Goal: Information Seeking & Learning: Compare options

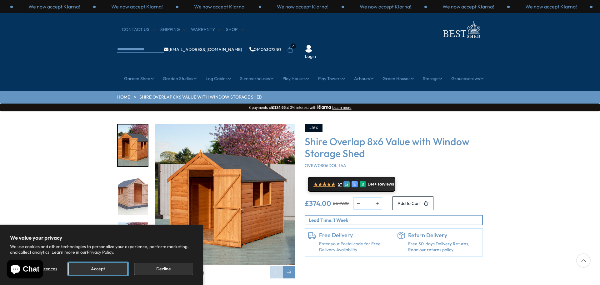
click at [118, 267] on button "Accept" at bounding box center [97, 269] width 59 height 12
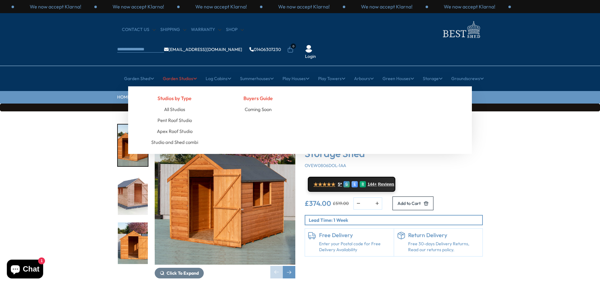
click at [172, 71] on link "Garden Studios" at bounding box center [180, 79] width 34 height 16
click at [171, 126] on link "Apex Roof Studio" at bounding box center [175, 131] width 36 height 11
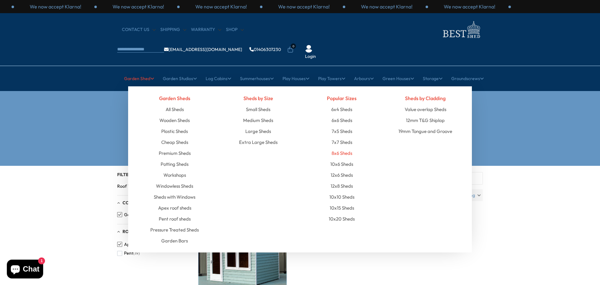
click at [342, 148] on link "8x6 Sheds" at bounding box center [342, 153] width 21 height 11
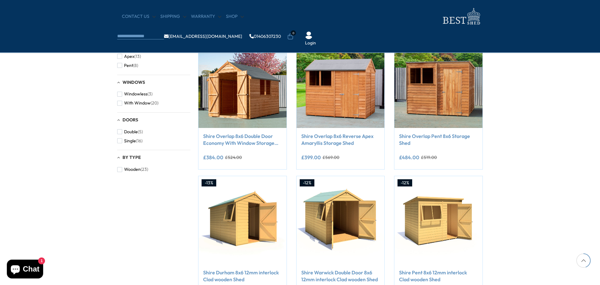
scroll to position [250, 0]
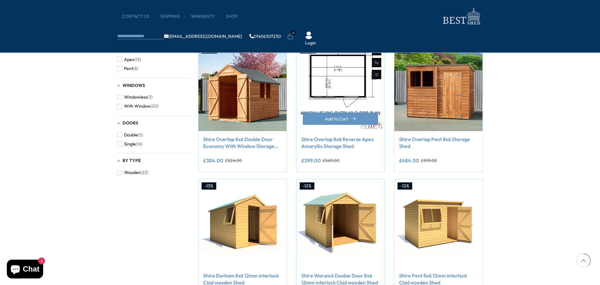
click at [337, 88] on img at bounding box center [341, 87] width 88 height 88
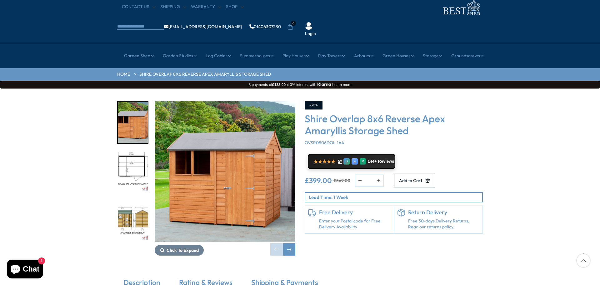
scroll to position [94, 0]
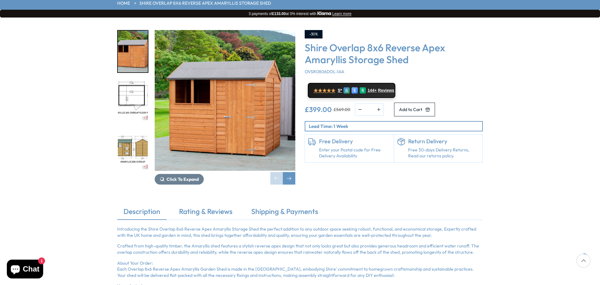
click at [131, 80] on img "2 / 8" at bounding box center [133, 101] width 30 height 42
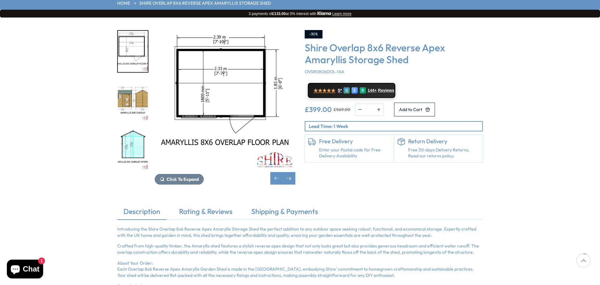
click at [131, 80] on img "3 / 8" at bounding box center [133, 101] width 30 height 42
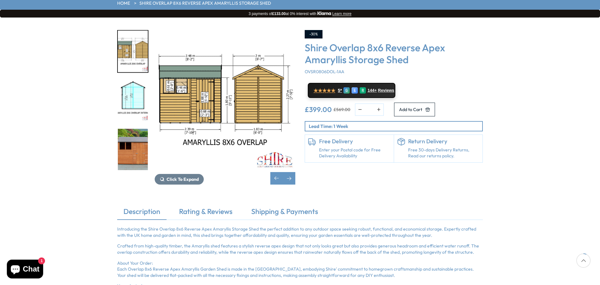
click at [125, 130] on img "5 / 8" at bounding box center [133, 150] width 30 height 42
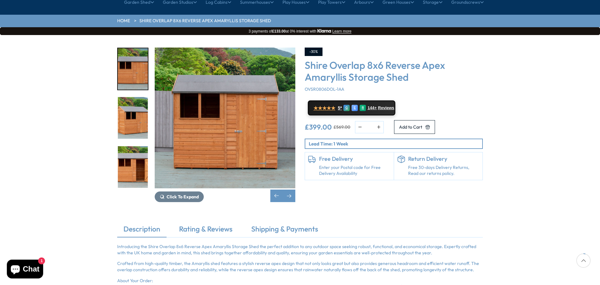
scroll to position [63, 0]
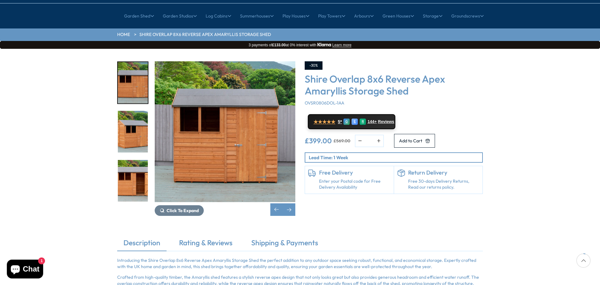
click at [239, 130] on img "5 / 8" at bounding box center [225, 131] width 141 height 141
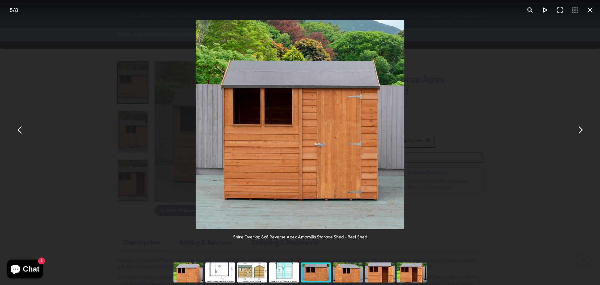
click at [346, 273] on div "You can close this modal content with the ESC key" at bounding box center [348, 272] width 32 height 25
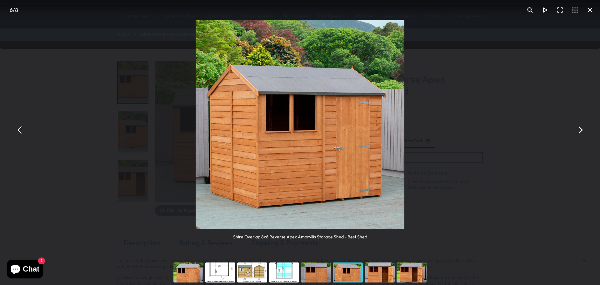
click at [324, 273] on div "You can close this modal content with the ESC key" at bounding box center [316, 272] width 32 height 25
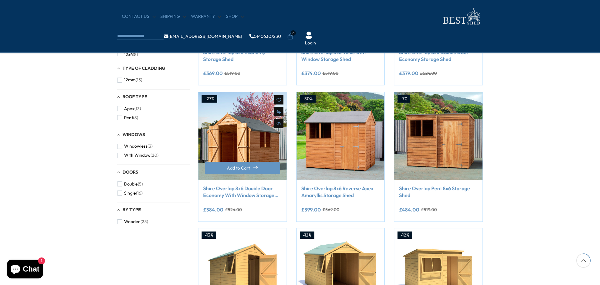
scroll to position [188, 0]
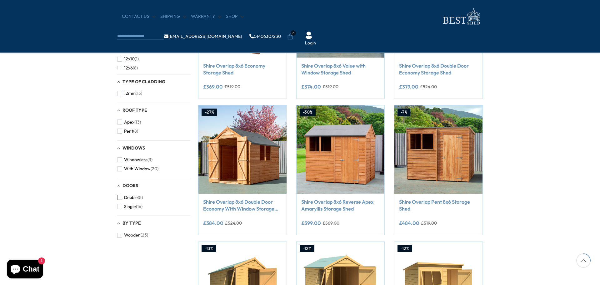
click at [120, 198] on span "button" at bounding box center [119, 197] width 5 height 5
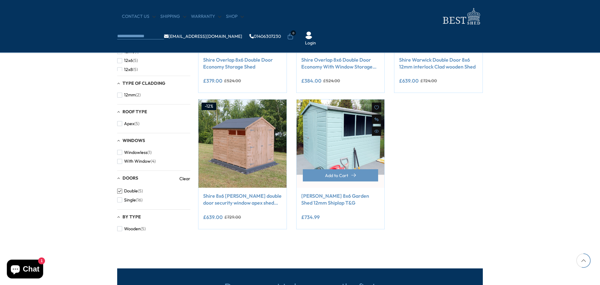
scroll to position [219, 0]
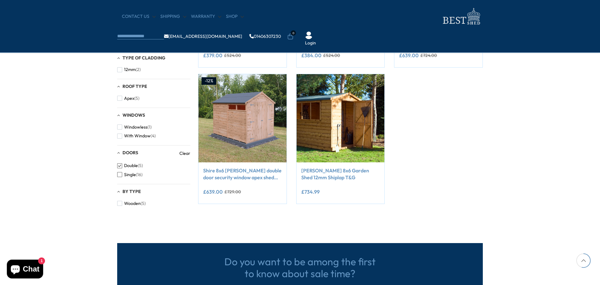
click at [120, 174] on span "button" at bounding box center [119, 174] width 5 height 5
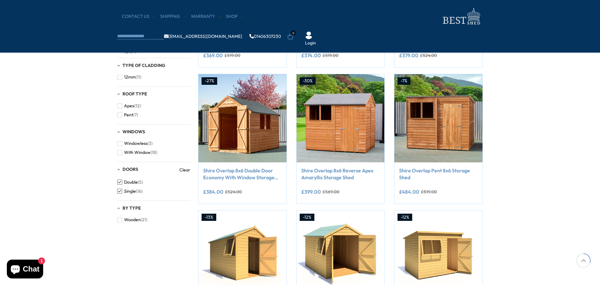
scroll to position [156, 0]
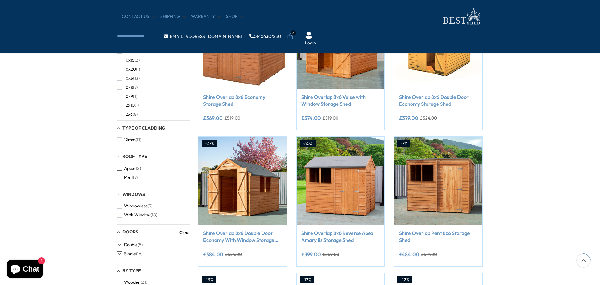
click at [121, 168] on span "button" at bounding box center [119, 168] width 5 height 5
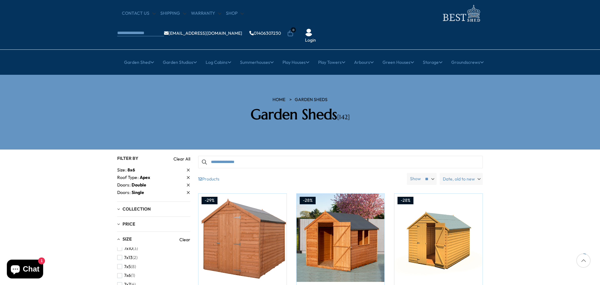
scroll to position [94, 0]
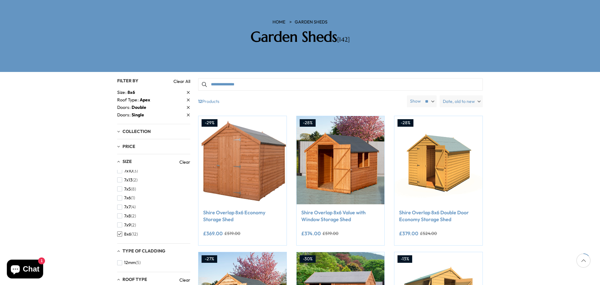
click at [187, 106] on icon at bounding box center [188, 107] width 3 height 3
